Goal: Task Accomplishment & Management: Manage account settings

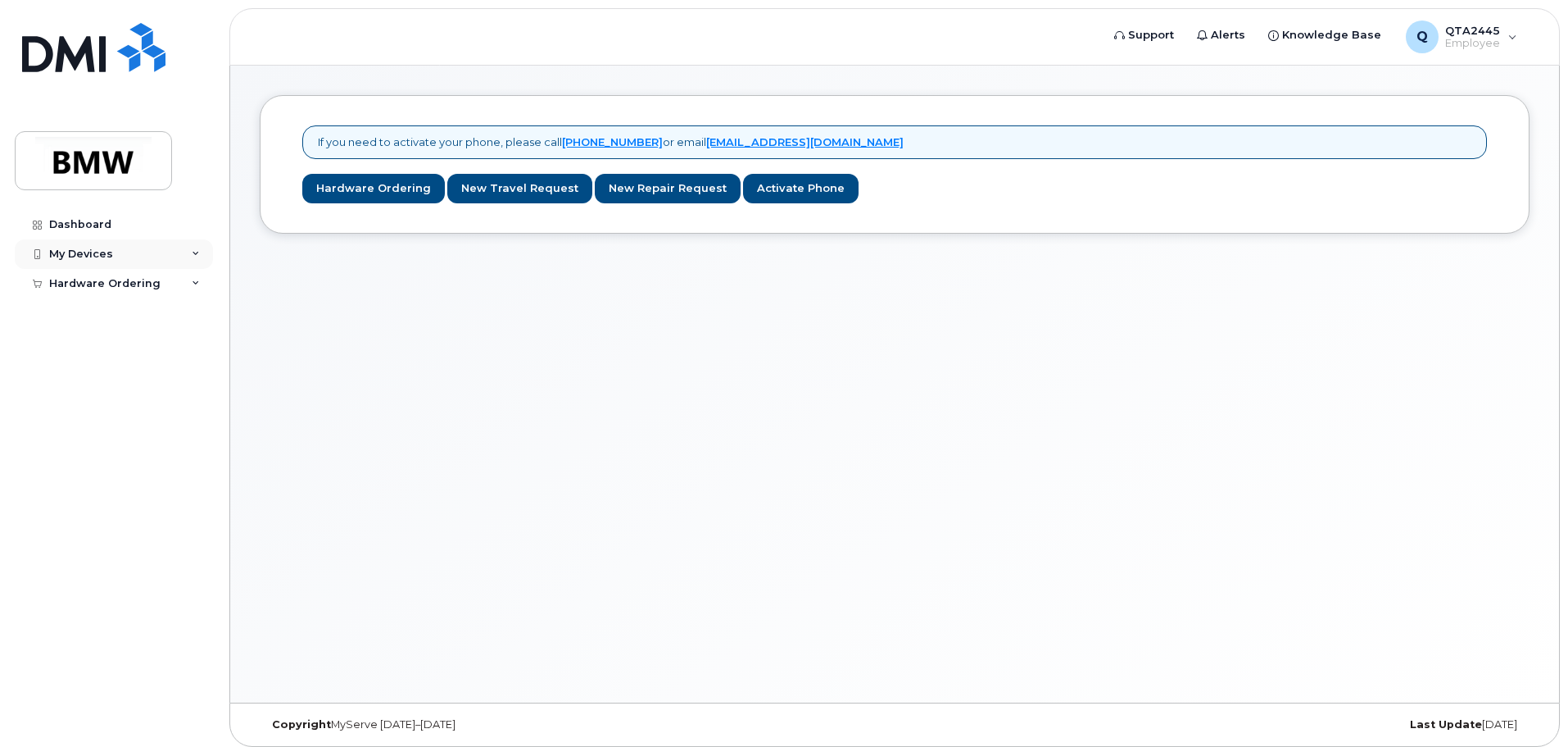
click at [102, 256] on div "My Devices" at bounding box center [80, 255] width 64 height 13
click at [114, 287] on div "Add Device" at bounding box center [89, 283] width 65 height 14
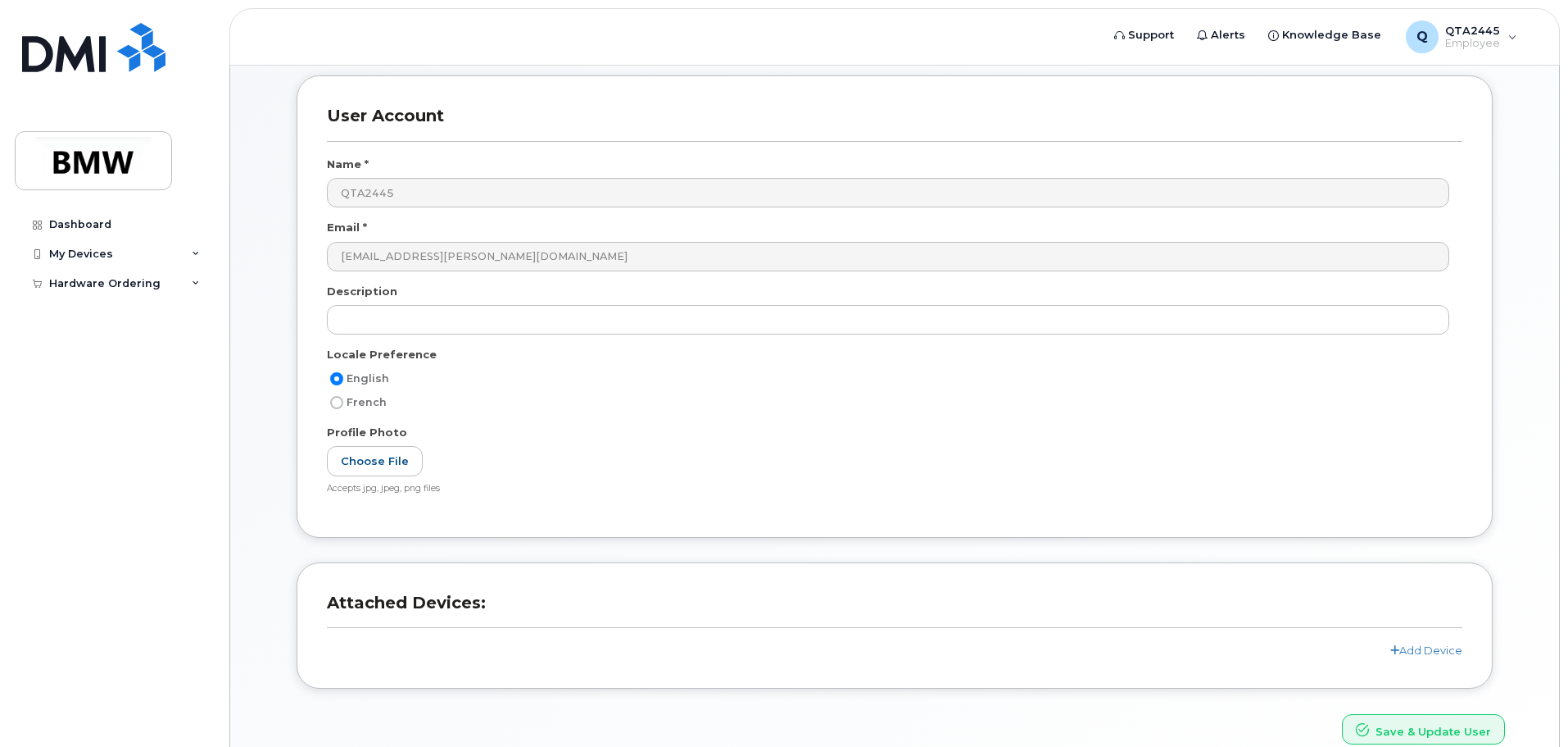
scroll to position [155, 0]
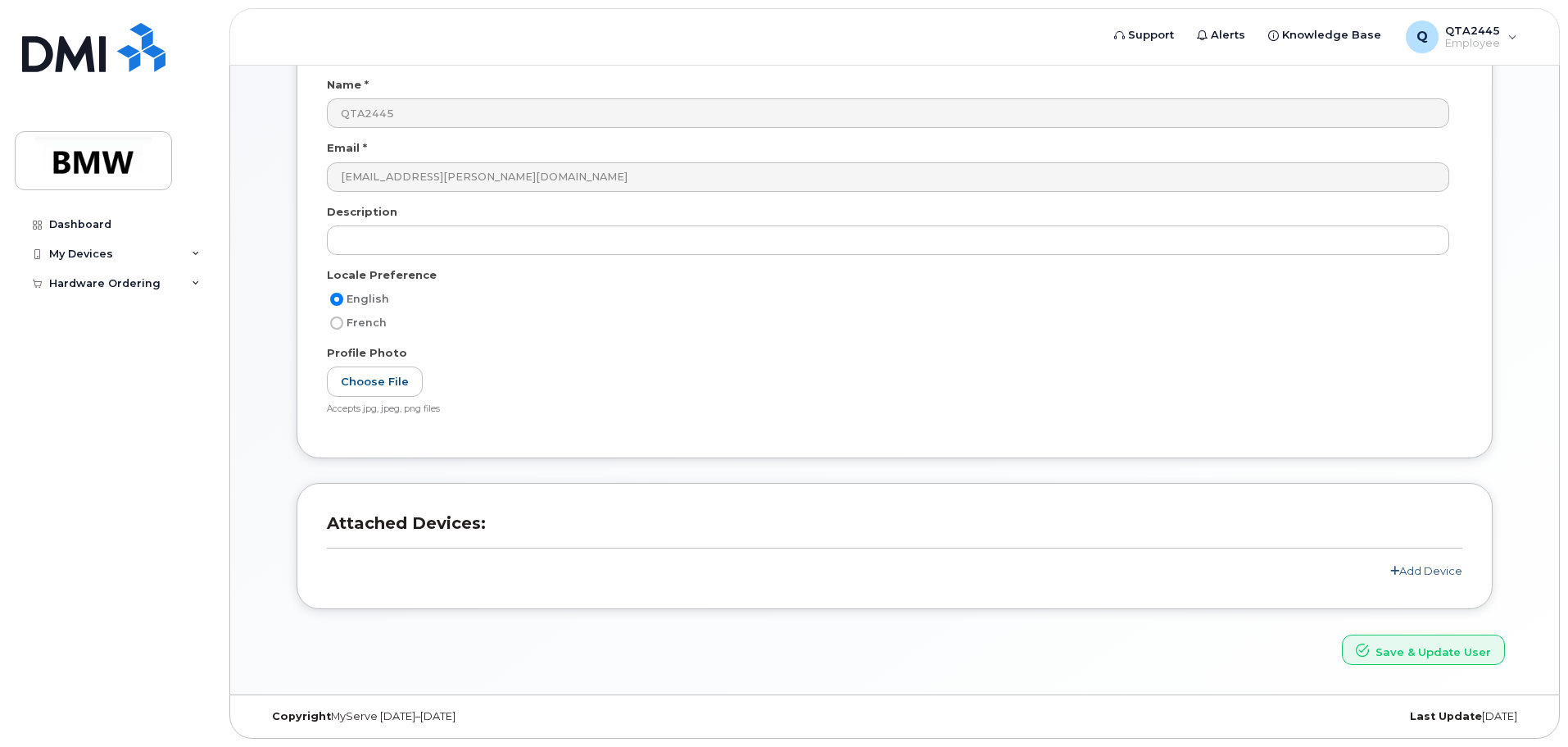
click at [1424, 572] on link "Add Device" at bounding box center [1426, 571] width 72 height 13
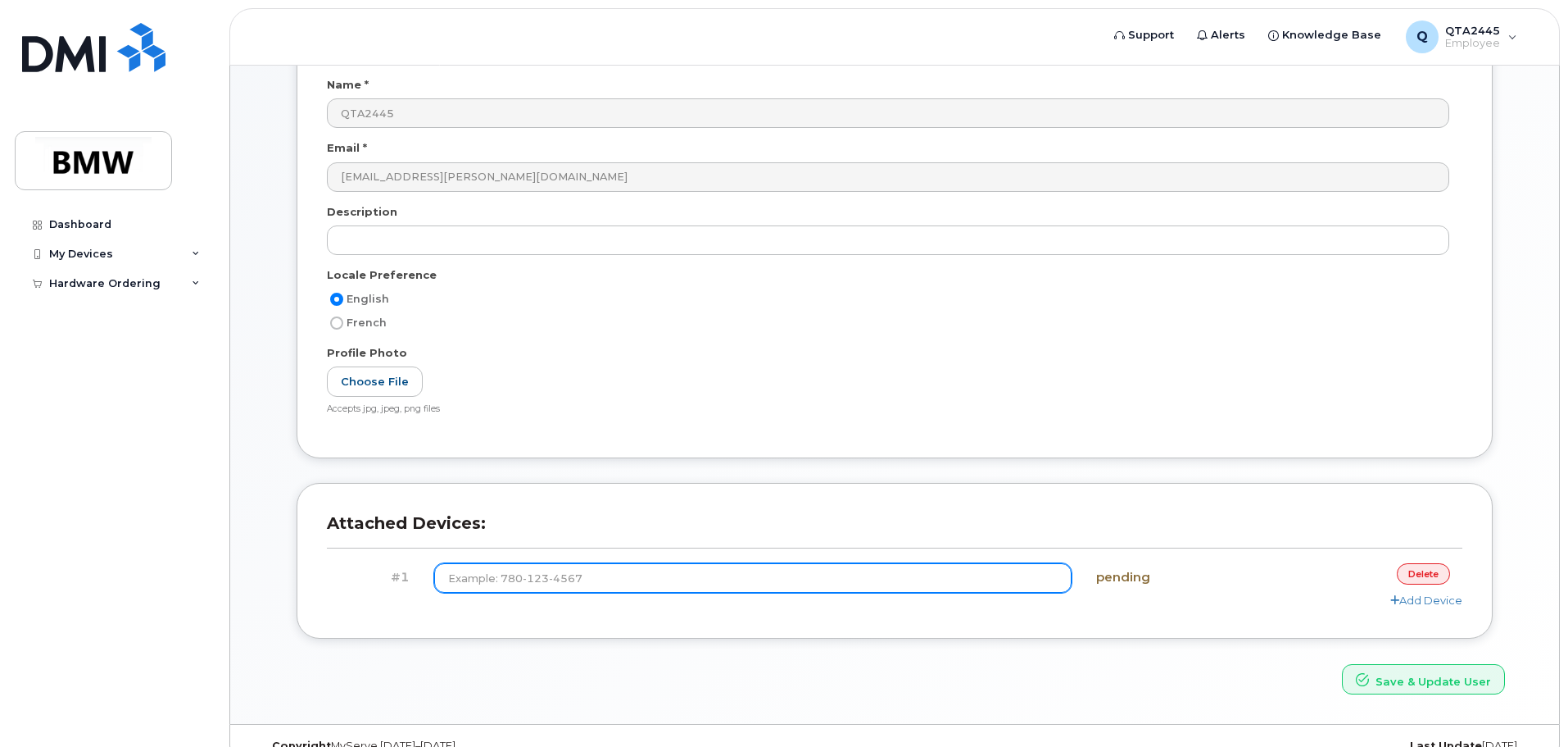
click at [827, 566] on input at bounding box center [753, 577] width 638 height 30
click at [829, 574] on input at bounding box center [753, 577] width 638 height 30
click at [829, 575] on input at bounding box center [753, 577] width 638 height 30
type input "(1"
type input "(864) 584-4027"
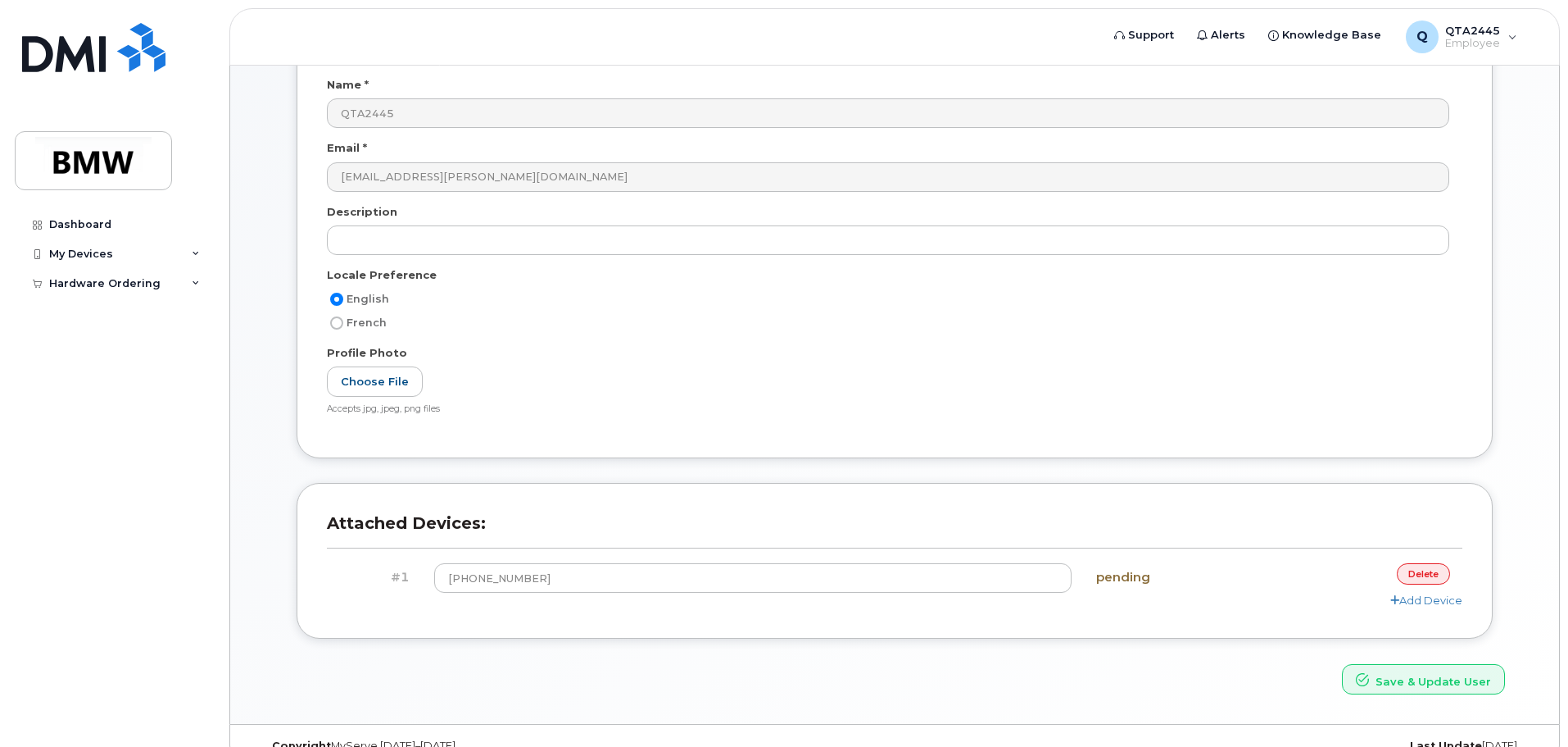
click at [1124, 617] on div "Attached Devices: #1 (864) 584-4027 pending delete Add Device" at bounding box center [895, 560] width 1197 height 156
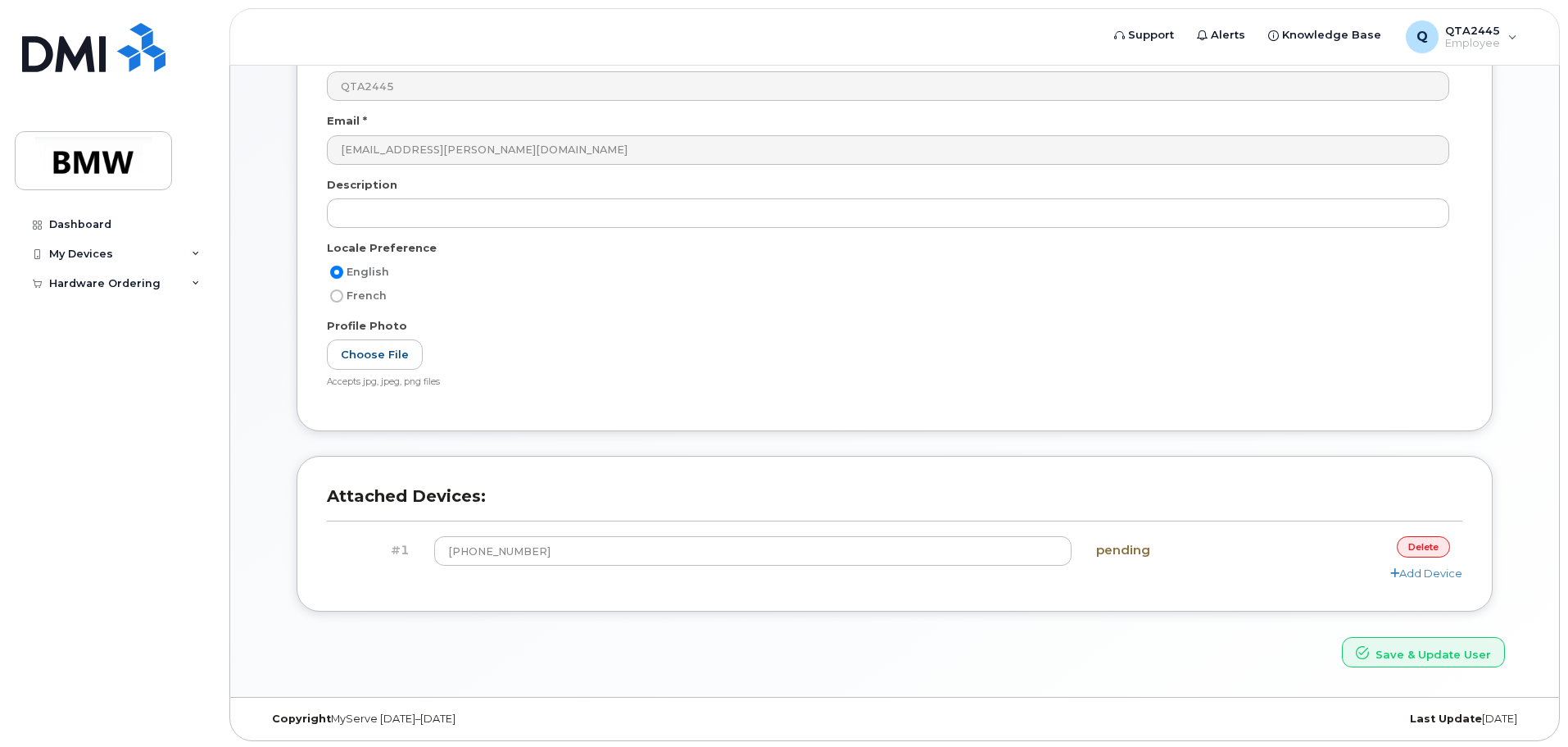
scroll to position [185, 0]
click at [1391, 652] on button "Save & Update User" at bounding box center [1423, 650] width 163 height 31
